Goal: Information Seeking & Learning: Learn about a topic

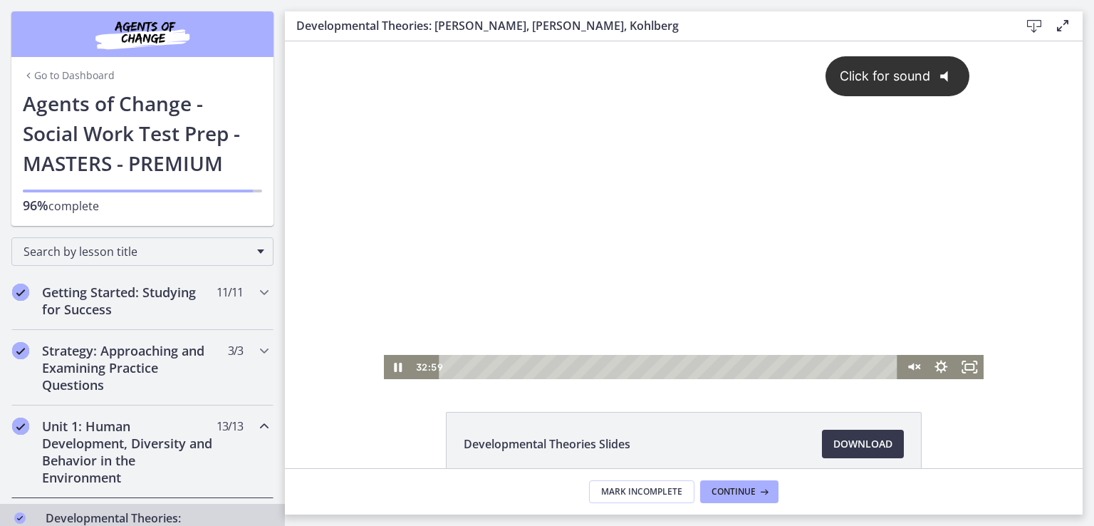
click at [458, 190] on div "Click for sound @keyframes VOLUME_SMALL_WAVE_FLASH { 0% { opacity: 0; } 33% { o…" at bounding box center [684, 197] width 600 height 313
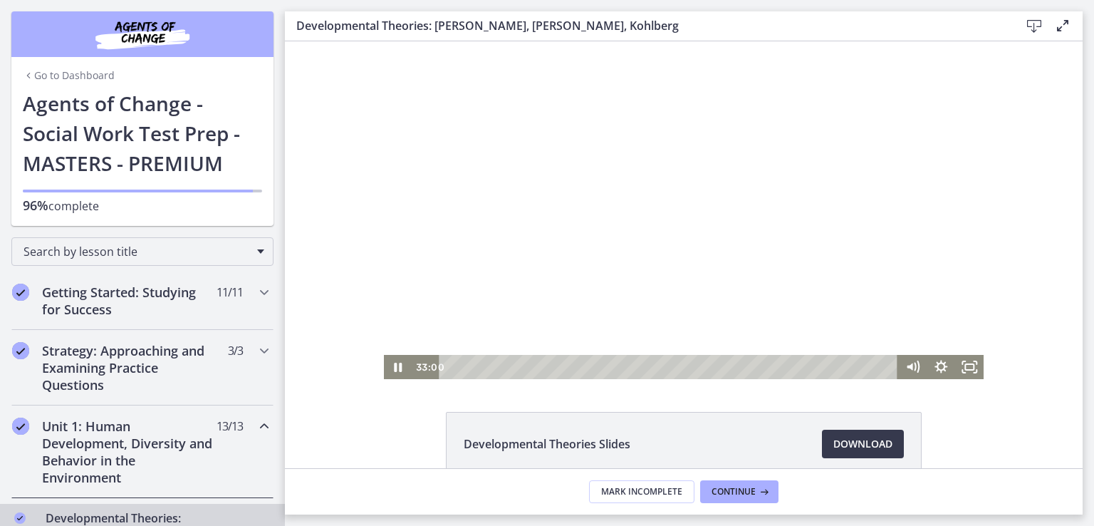
click at [448, 166] on div at bounding box center [684, 210] width 600 height 338
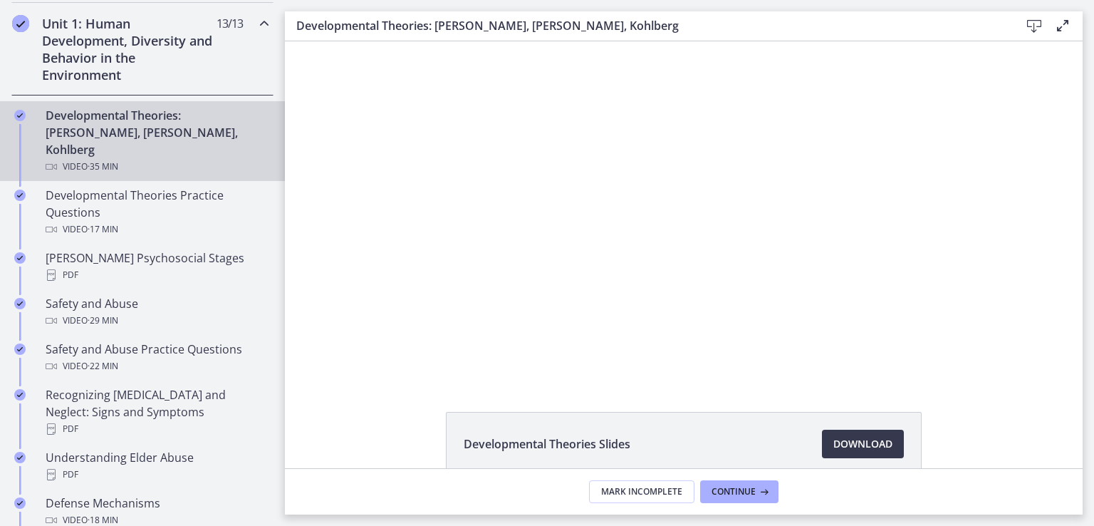
scroll to position [405, 0]
drag, startPoint x: 281, startPoint y: 111, endPoint x: 0, endPoint y: 175, distance: 288.6
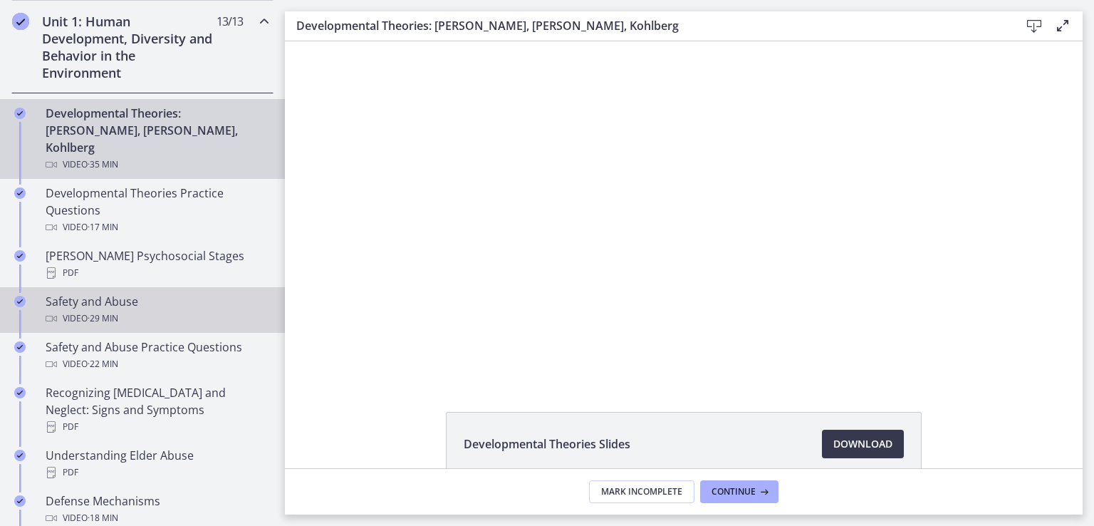
click at [174, 293] on div "Safety and Abuse Video · 29 min" at bounding box center [157, 310] width 222 height 34
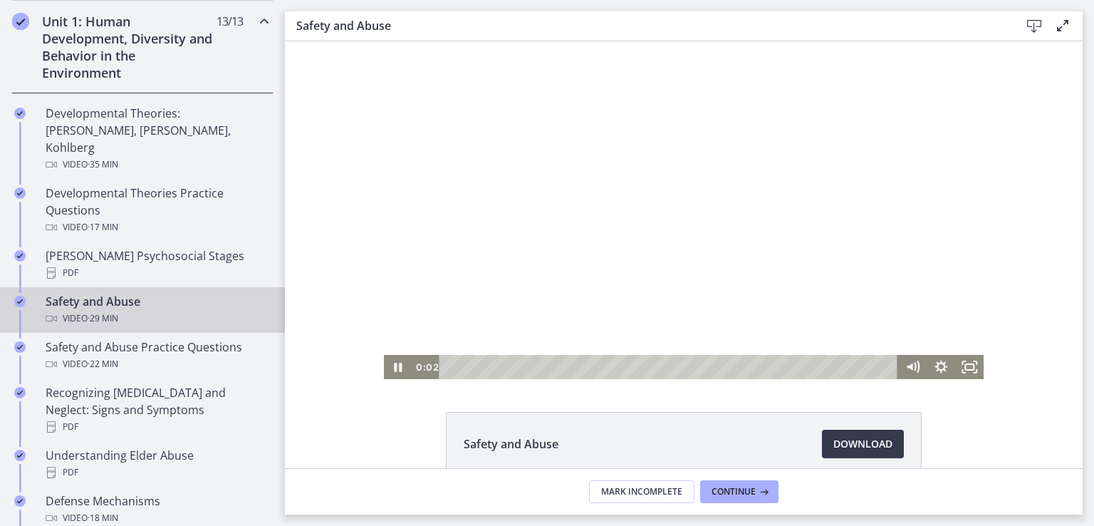
click at [692, 241] on div at bounding box center [684, 210] width 600 height 338
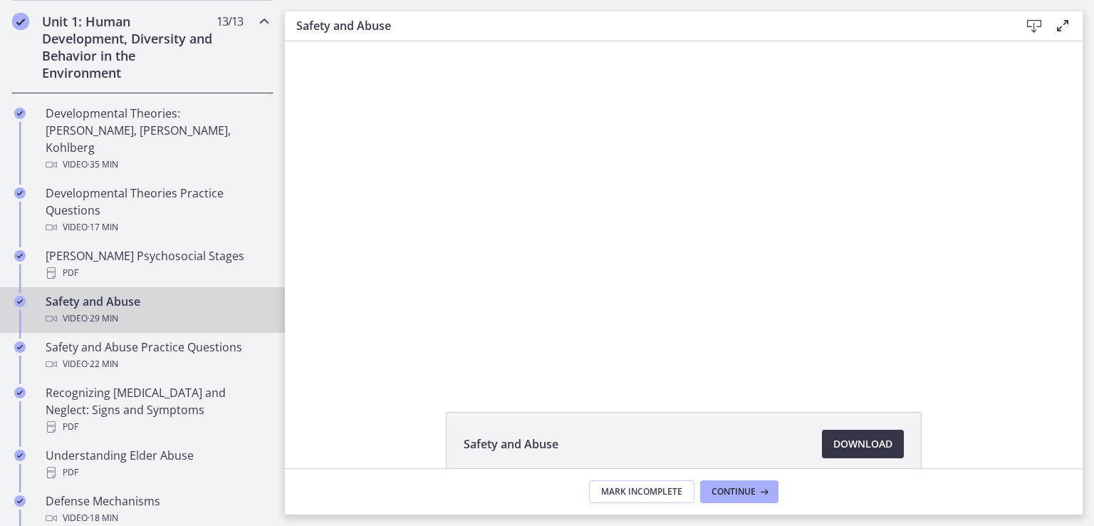
click at [848, 444] on span "Download Opens in a new window" at bounding box center [862, 443] width 59 height 17
